Goal: Task Accomplishment & Management: Manage account settings

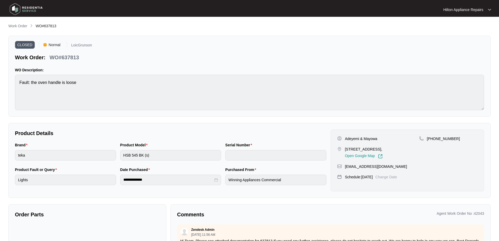
scroll to position [65, 0]
click at [20, 24] on p "Work Order" at bounding box center [17, 25] width 19 height 5
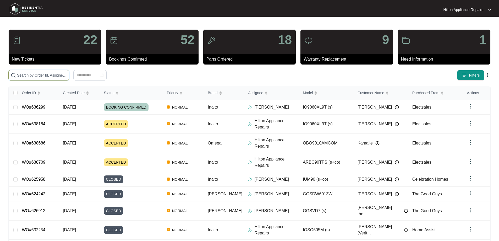
click at [67, 74] on input "text" at bounding box center [42, 75] width 50 height 6
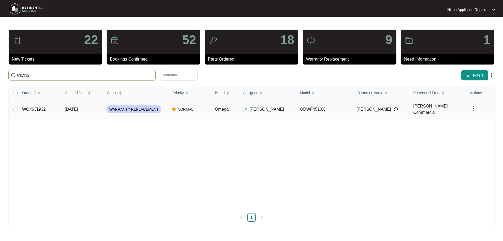
type input "631932"
click at [205, 107] on td "NORMAL" at bounding box center [189, 109] width 42 height 19
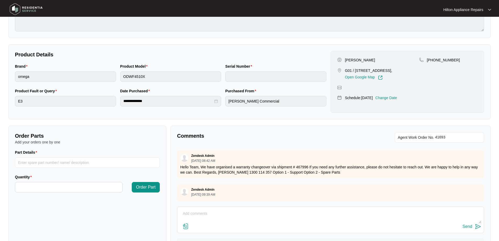
scroll to position [142, 0]
click at [393, 99] on p "Change Date" at bounding box center [386, 97] width 22 height 5
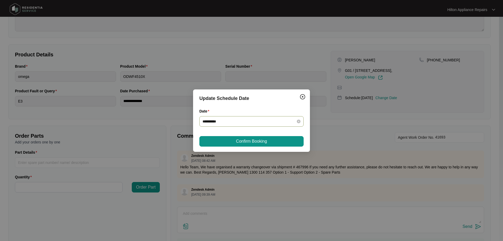
click at [256, 125] on div "**********" at bounding box center [251, 121] width 104 height 10
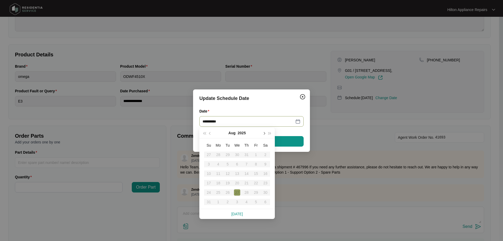
click at [264, 132] on button "button" at bounding box center [264, 132] width 6 height 10
type input "**********"
click at [247, 164] on div "11" at bounding box center [246, 164] width 6 height 6
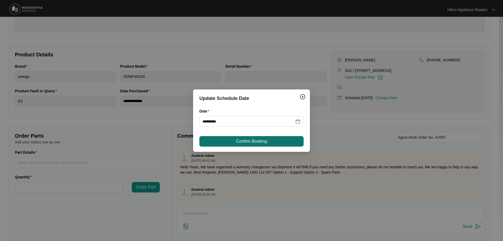
click at [254, 140] on span "Confirm Booking" at bounding box center [251, 141] width 31 height 6
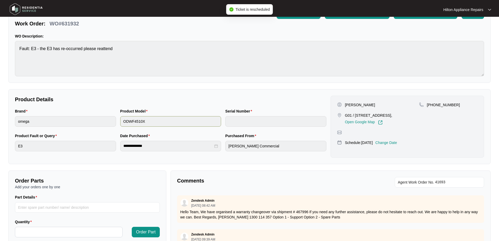
scroll to position [0, 0]
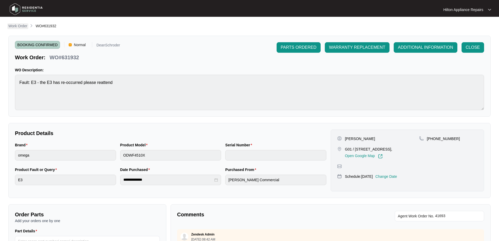
click at [18, 26] on p "Work Order" at bounding box center [17, 25] width 19 height 5
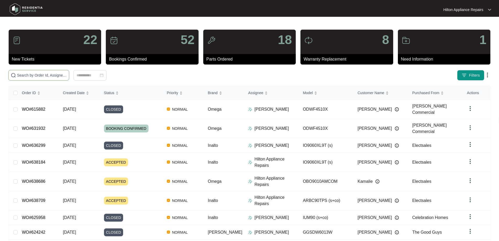
click at [45, 75] on input "text" at bounding box center [42, 75] width 50 height 6
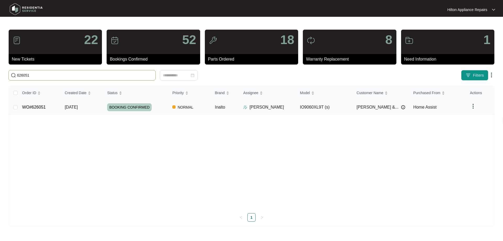
type input "626051"
click at [165, 108] on div "BOOKING CONFIRMED" at bounding box center [137, 107] width 61 height 8
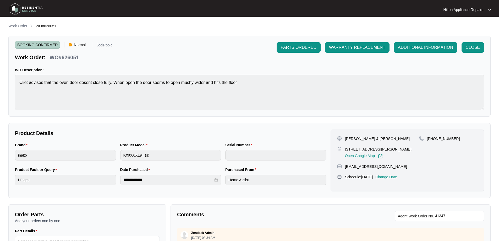
click at [395, 179] on p "Change Date" at bounding box center [386, 176] width 22 height 5
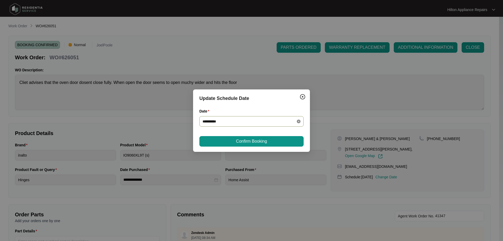
click at [297, 122] on icon "close-circle" at bounding box center [299, 121] width 4 height 4
click at [243, 121] on input "Date" at bounding box center [248, 121] width 92 height 6
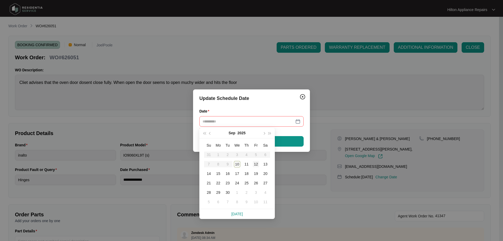
click at [256, 162] on div "12" at bounding box center [256, 164] width 6 height 6
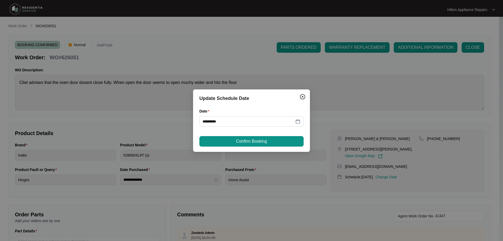
type input "**********"
click at [261, 141] on span "Confirm Booking" at bounding box center [251, 141] width 31 height 6
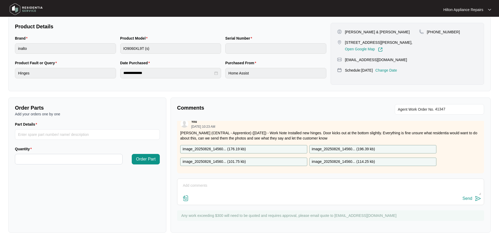
scroll to position [138, 0]
